Goal: Task Accomplishment & Management: Manage account settings

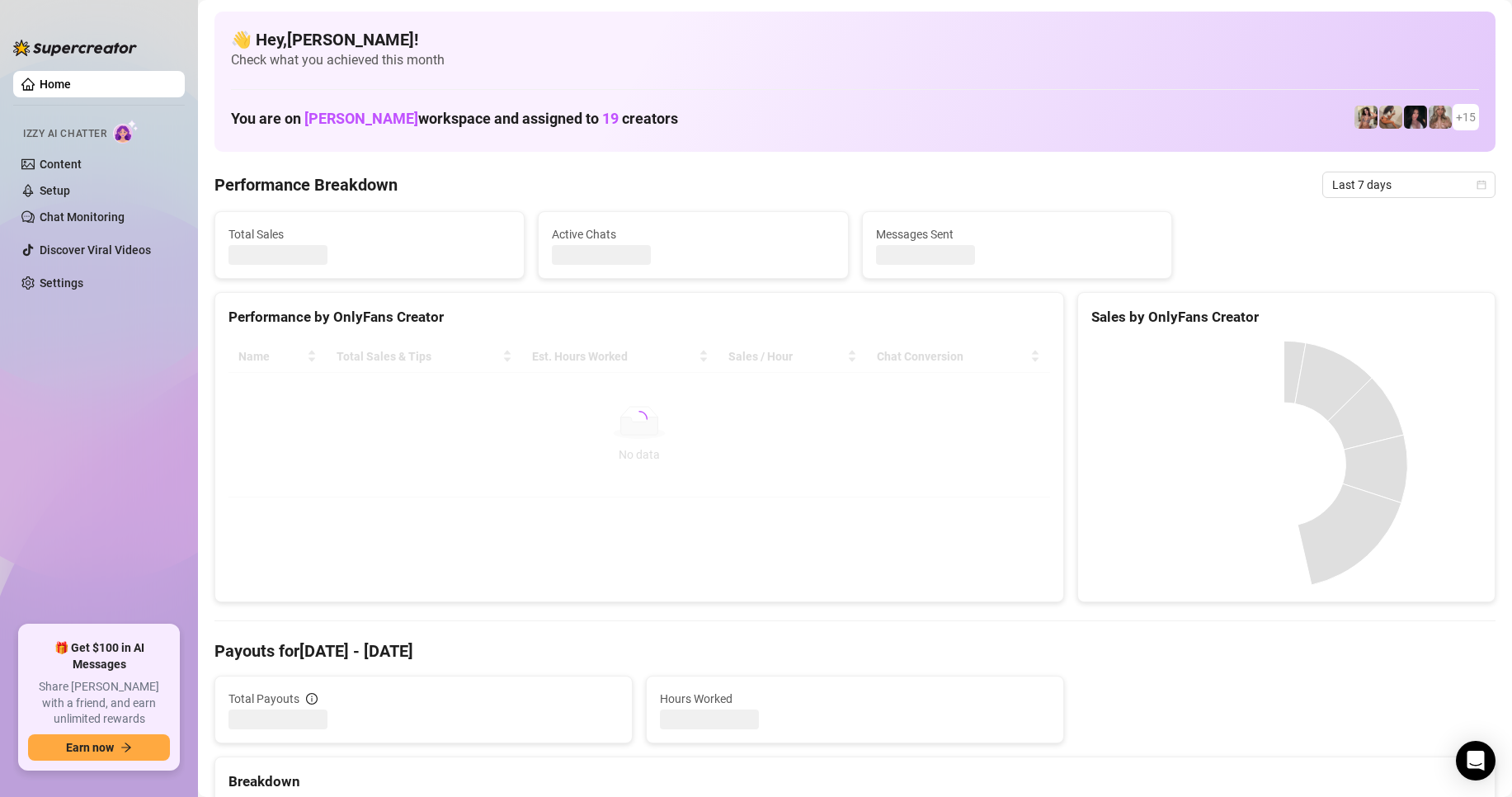
click at [434, 150] on div "👋 Hey, [PERSON_NAME] ! Check what you achieved this month You are on [PERSON_NA…" at bounding box center [855, 82] width 1281 height 140
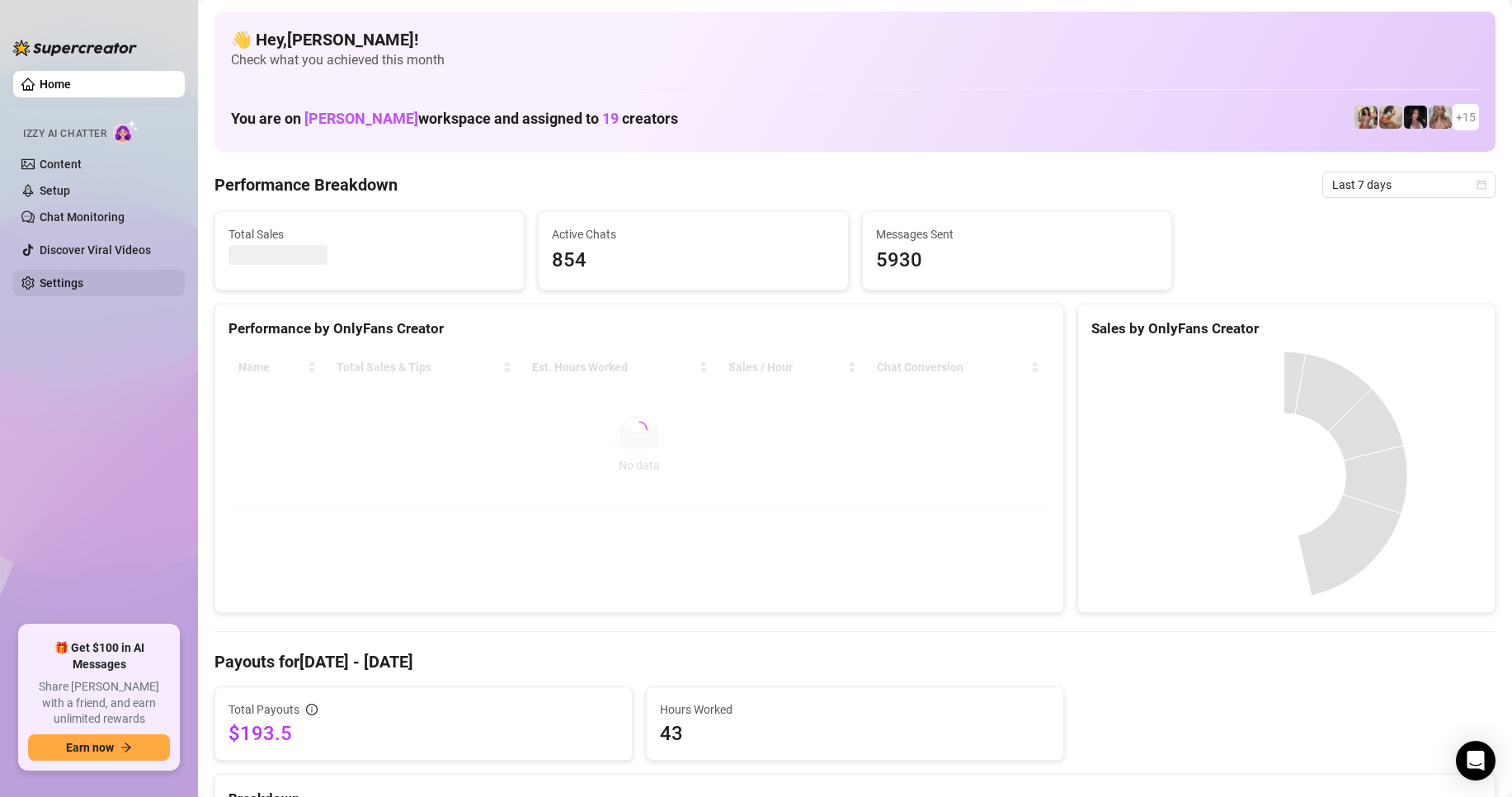
click at [84, 284] on link "Settings" at bounding box center [62, 283] width 44 height 14
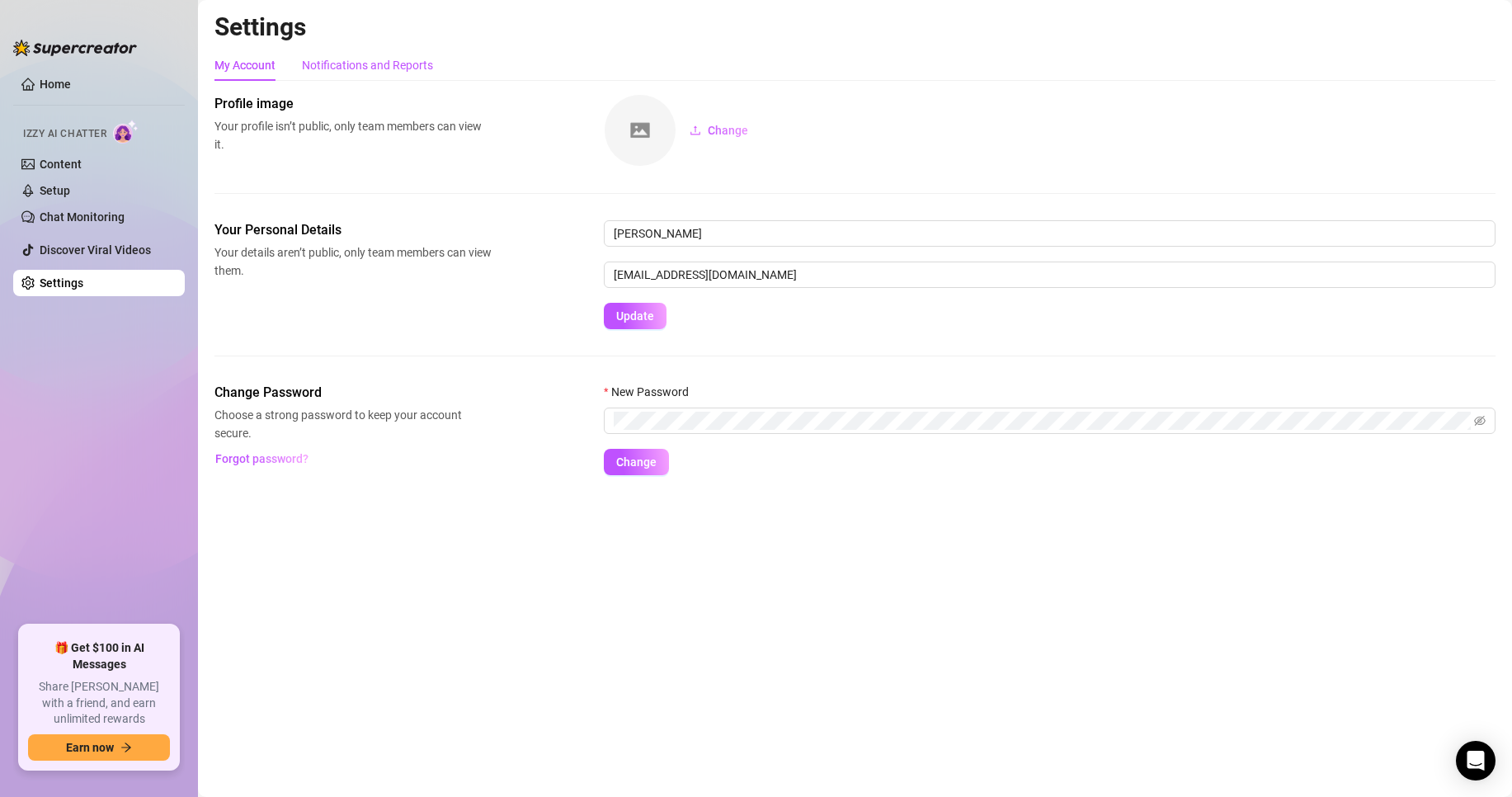
click at [390, 65] on div "Notifications and Reports" at bounding box center [367, 64] width 131 height 18
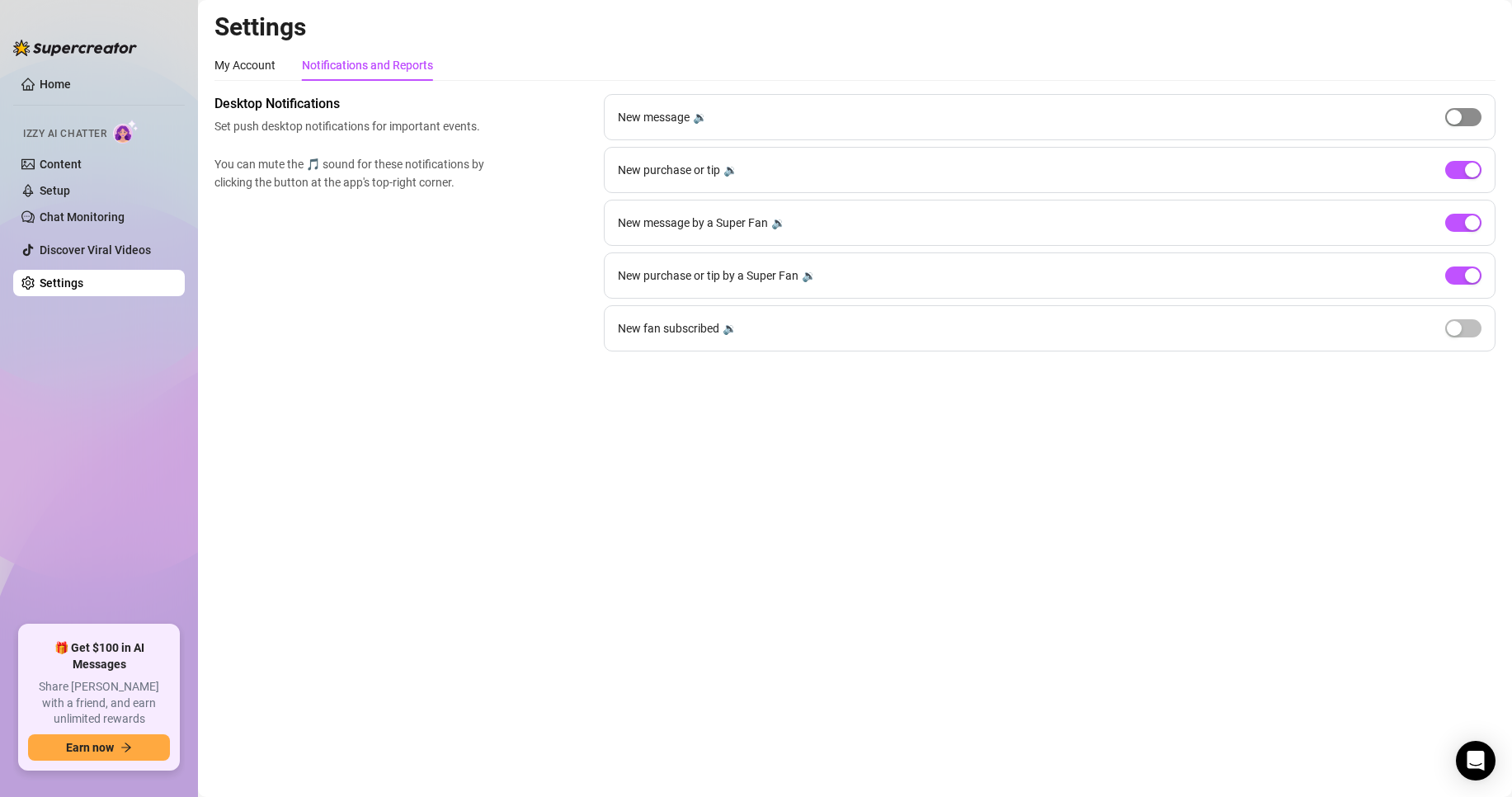
click at [1452, 123] on div "button" at bounding box center [1454, 118] width 15 height 15
click at [1465, 333] on span "button" at bounding box center [1463, 328] width 36 height 18
click at [1456, 119] on span "button" at bounding box center [1463, 117] width 36 height 18
click at [1468, 336] on span "button" at bounding box center [1463, 328] width 36 height 18
